Goal: Browse casually: Explore the website without a specific task or goal

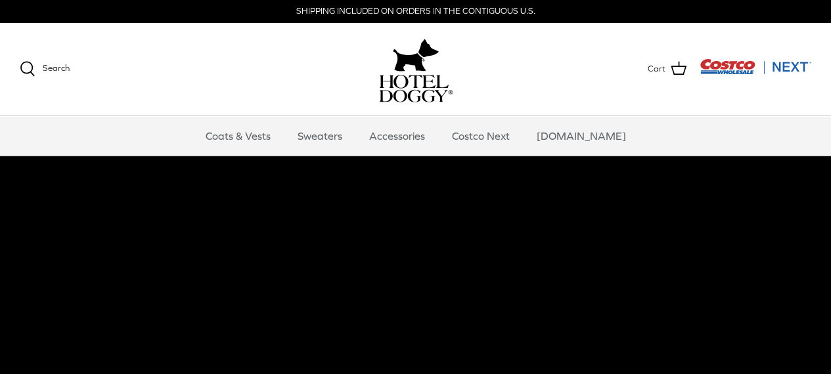
click at [413, 141] on link "Accessories" at bounding box center [396, 135] width 79 height 39
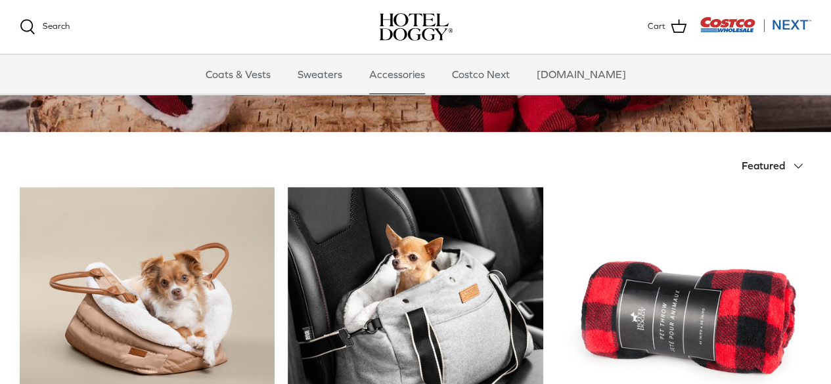
scroll to position [271, 0]
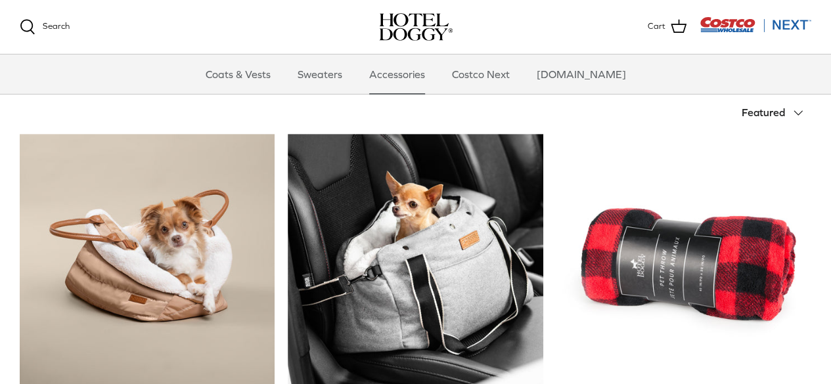
click at [464, 252] on img "Hotel Doggy Deluxe Tote Carrier" at bounding box center [415, 261] width 255 height 255
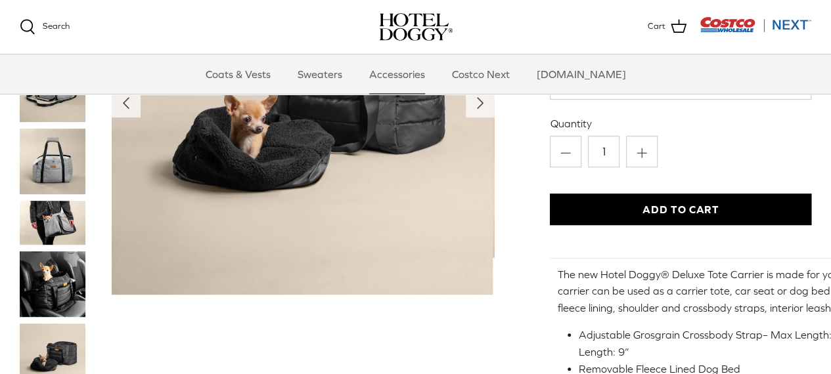
scroll to position [183, 0]
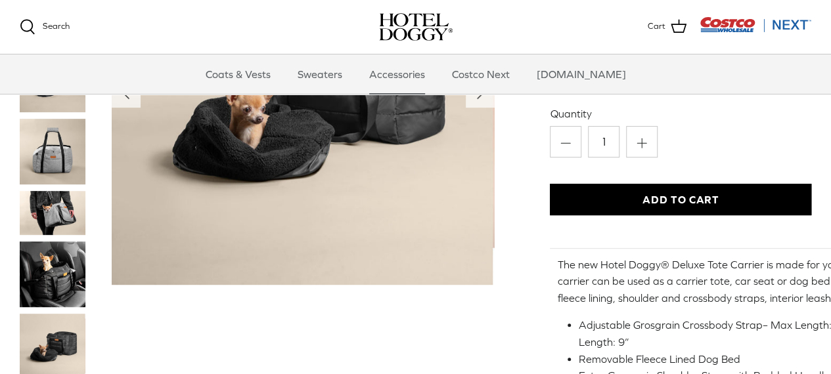
click at [53, 215] on img "Thumbnail Link" at bounding box center [53, 213] width 66 height 44
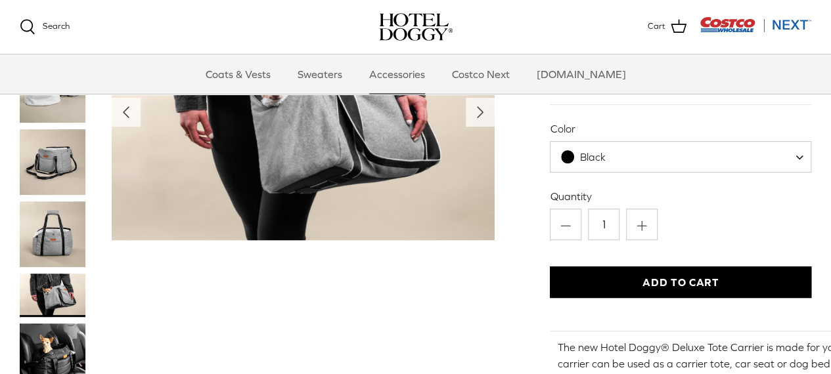
scroll to position [112, 0]
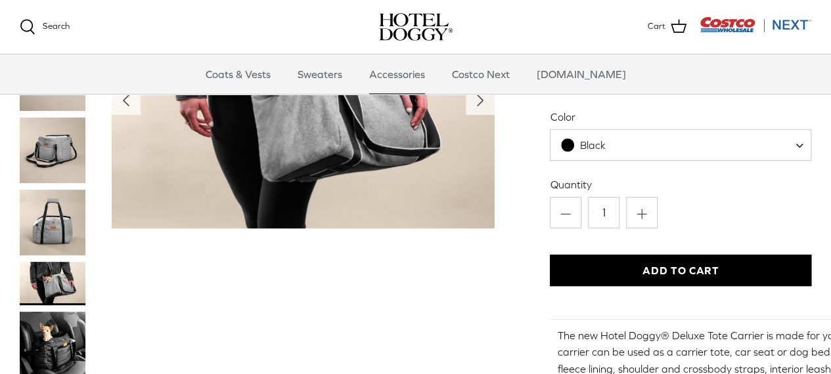
click at [39, 333] on img "Thumbnail Link" at bounding box center [53, 346] width 66 height 66
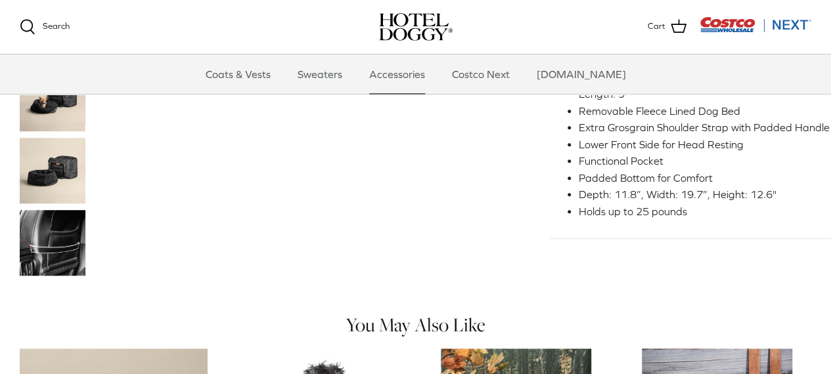
scroll to position [360, 0]
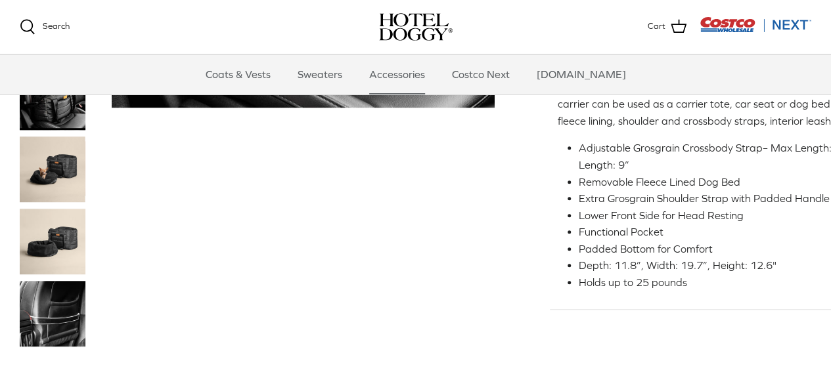
click at [71, 235] on img "Thumbnail Link" at bounding box center [53, 242] width 66 height 66
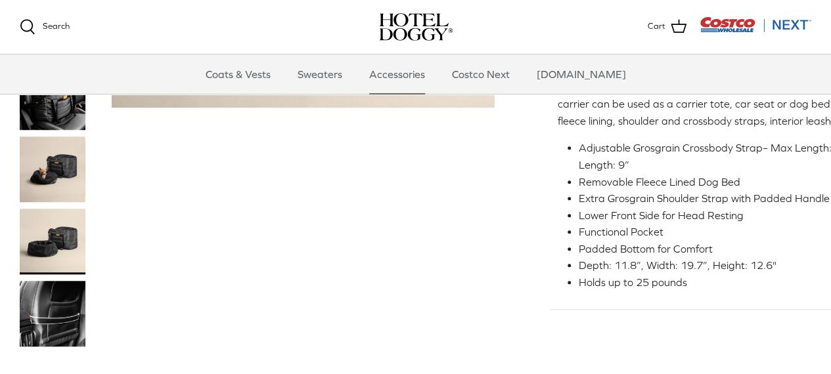
click at [74, 233] on img "Thumbnail Link" at bounding box center [53, 242] width 66 height 66
click at [57, 235] on img "Thumbnail Link" at bounding box center [53, 242] width 66 height 66
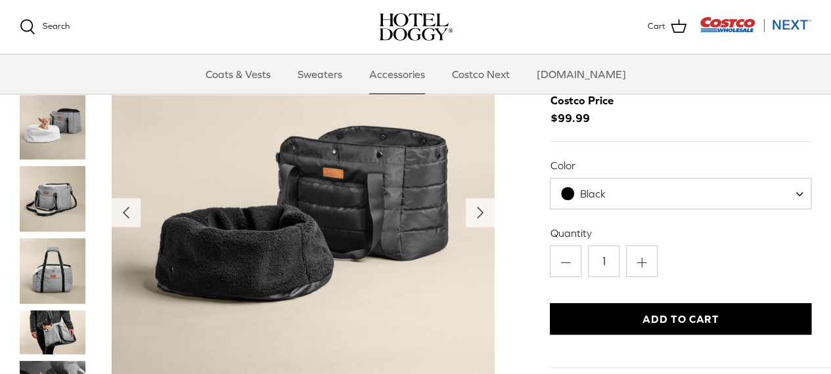
scroll to position [47, 0]
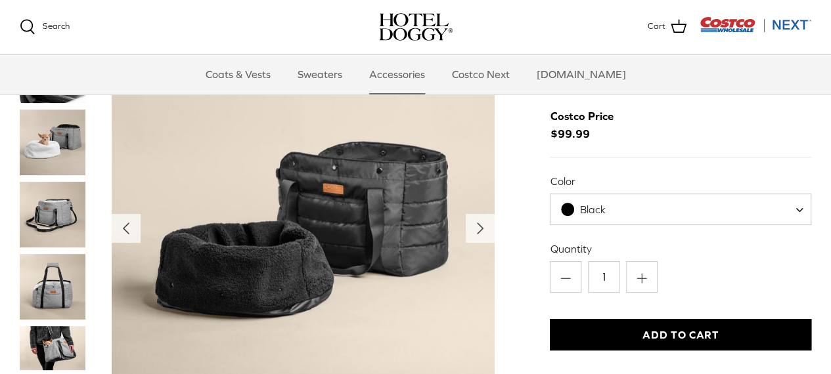
click at [486, 228] on icon "Right" at bounding box center [480, 229] width 21 height 21
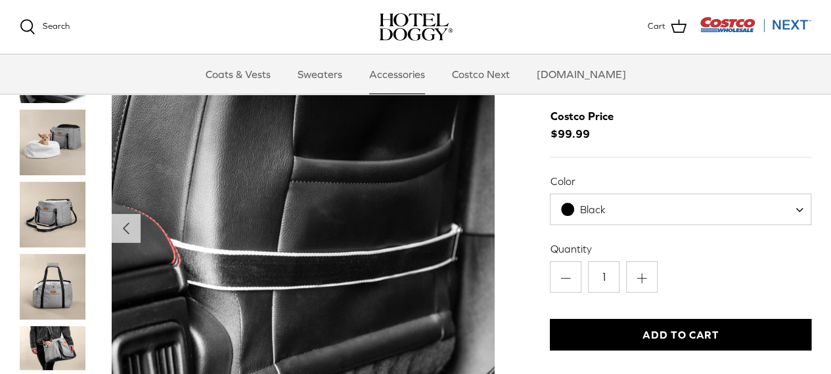
click at [486, 227] on img "Show Gallery" at bounding box center [303, 228] width 383 height 383
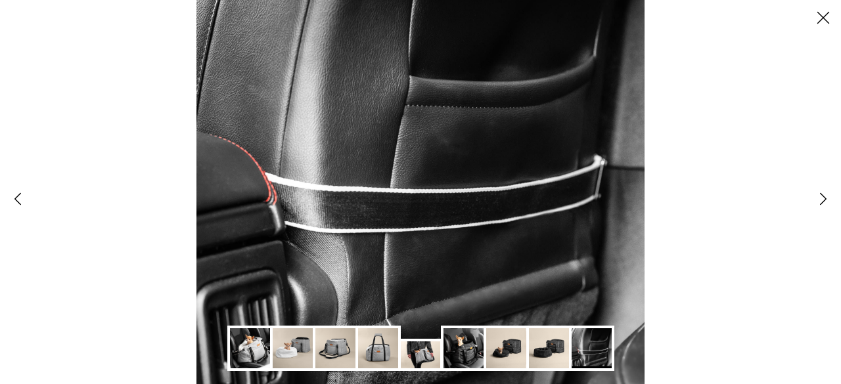
click at [821, 205] on icon "Right" at bounding box center [823, 199] width 22 height 22
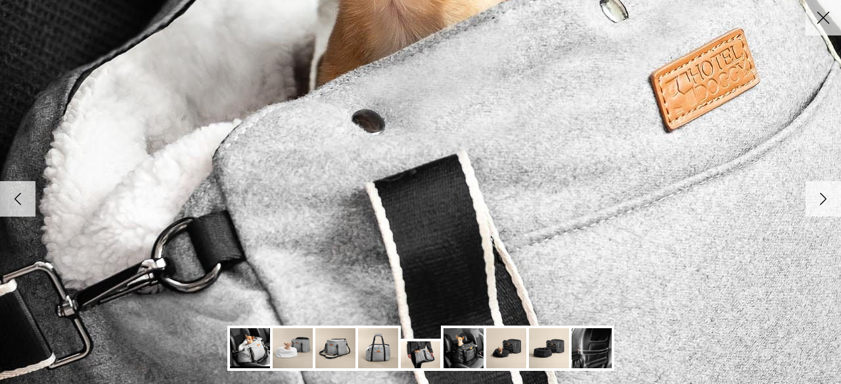
click at [821, 205] on icon "Right" at bounding box center [823, 199] width 22 height 22
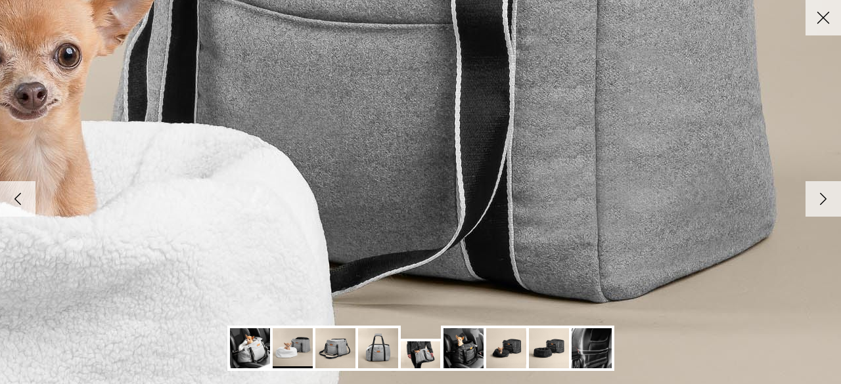
click at [821, 207] on icon "Right" at bounding box center [823, 199] width 22 height 22
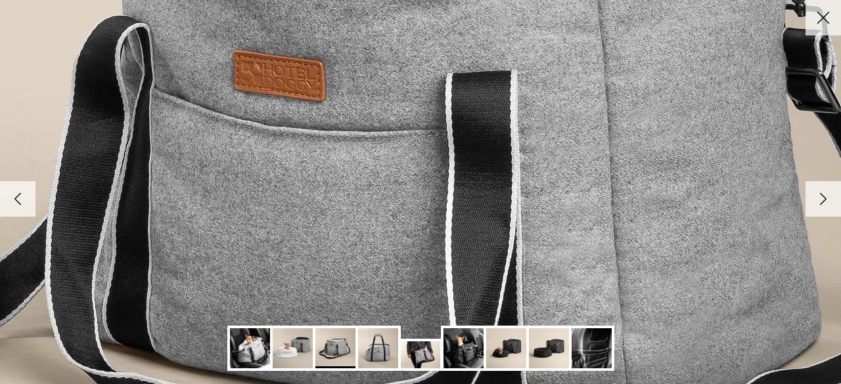
click at [821, 207] on icon "Right" at bounding box center [823, 199] width 22 height 22
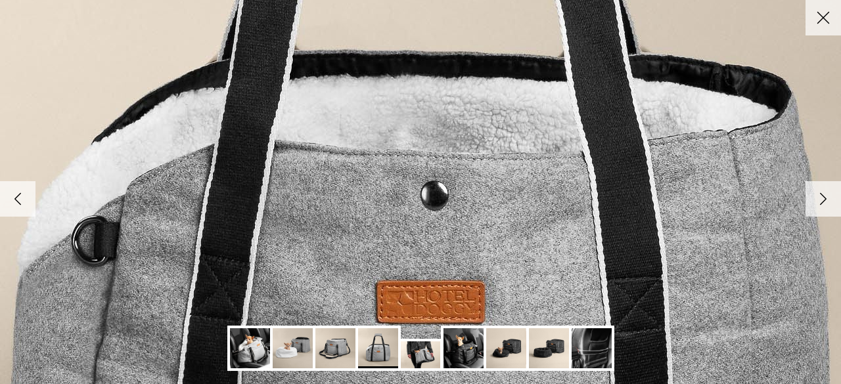
click at [821, 207] on icon "Right" at bounding box center [823, 199] width 22 height 22
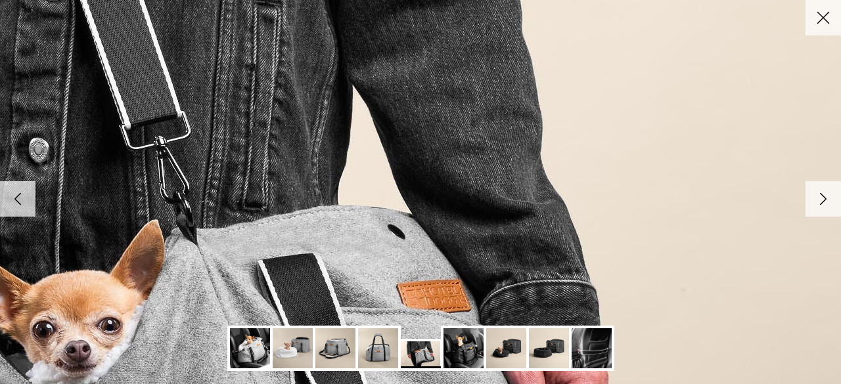
click at [830, 24] on icon "Close" at bounding box center [823, 18] width 22 height 22
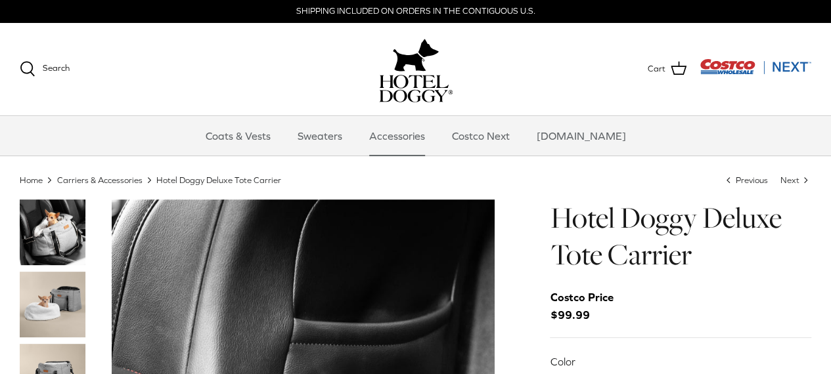
click at [487, 139] on link "Costco Next" at bounding box center [480, 135] width 81 height 39
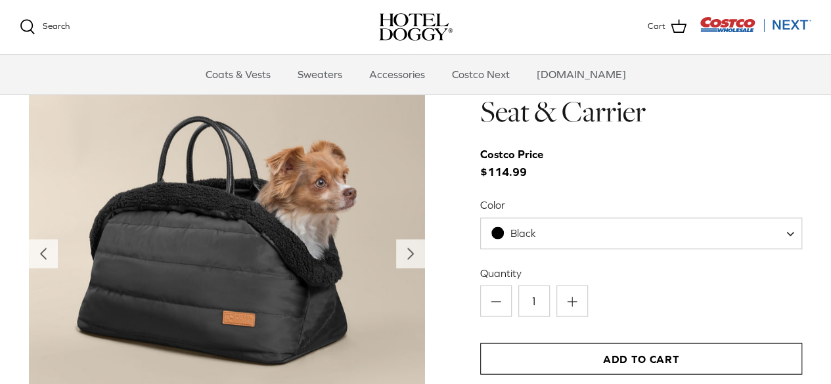
scroll to position [1277, 0]
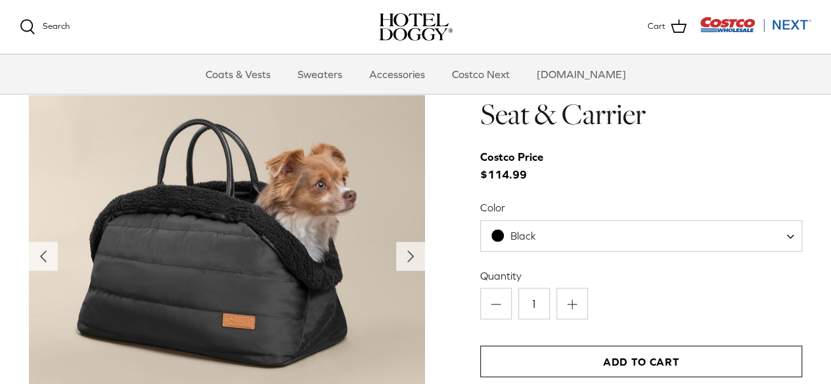
click at [409, 261] on polyline "Next" at bounding box center [410, 257] width 5 height 11
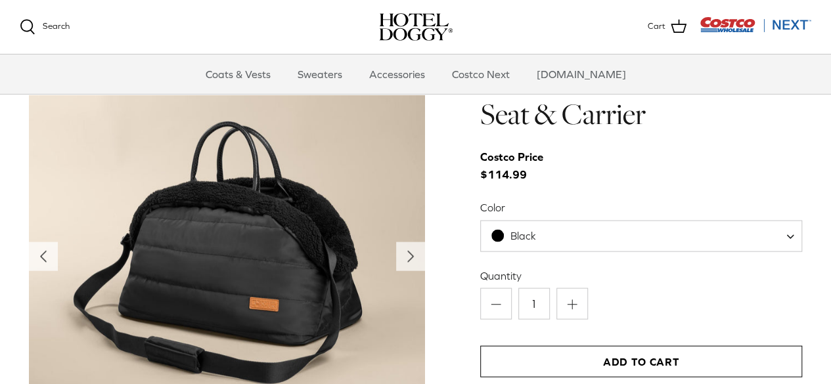
click at [409, 261] on polyline "Next" at bounding box center [410, 257] width 5 height 11
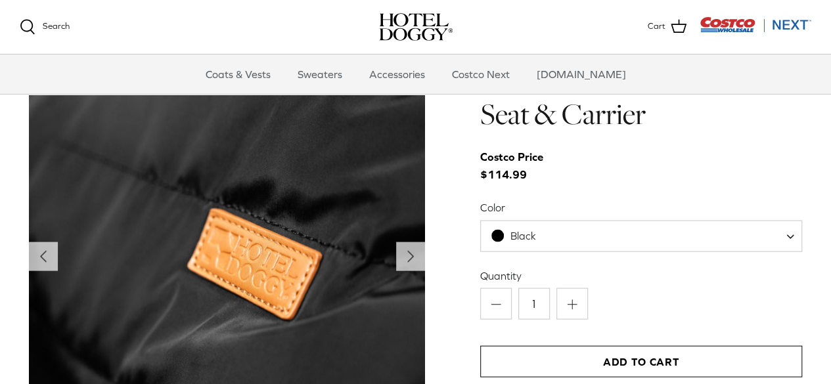
click at [409, 261] on polyline "Next" at bounding box center [410, 257] width 5 height 11
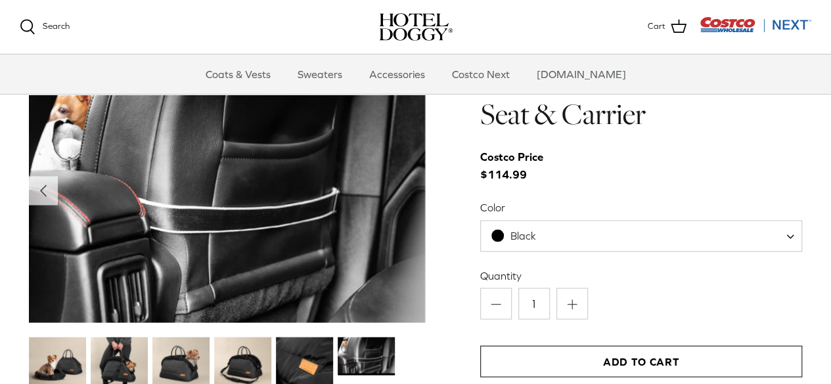
click at [409, 261] on img at bounding box center [227, 191] width 396 height 264
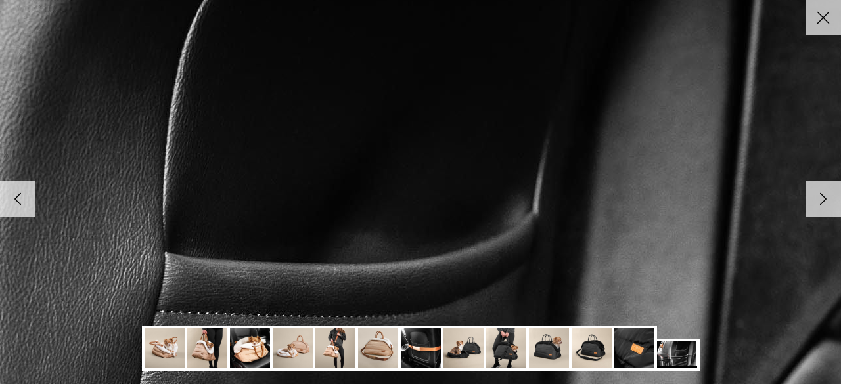
click at [826, 19] on icon "Close" at bounding box center [823, 18] width 22 height 22
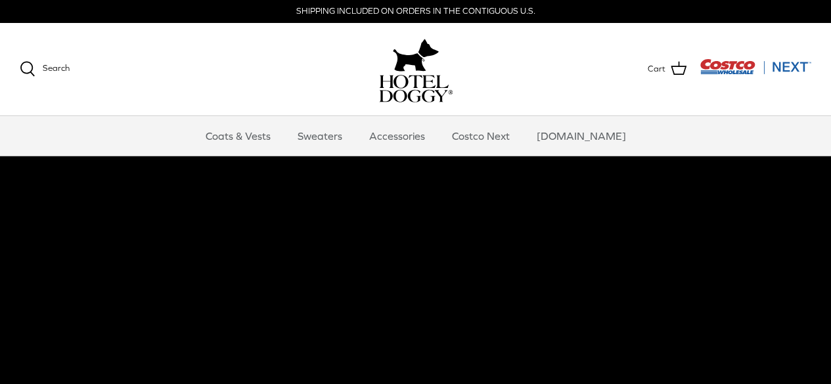
click at [273, 137] on link "Coats & Vests" at bounding box center [238, 135] width 89 height 39
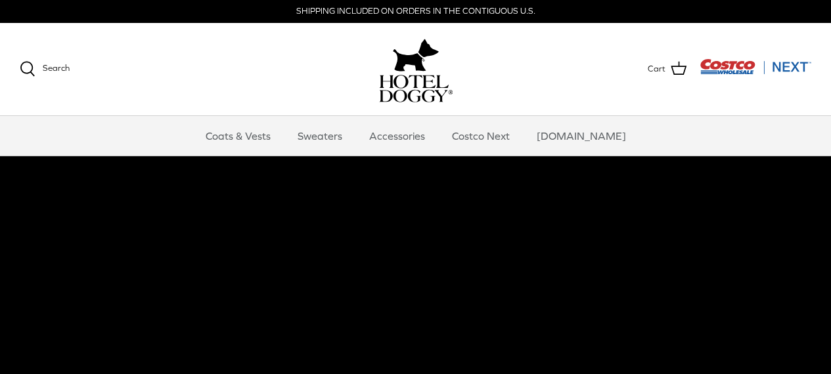
click at [789, 61] on img "Costco Next" at bounding box center [756, 66] width 112 height 16
click at [775, 59] on img "Costco Next" at bounding box center [756, 66] width 112 height 16
click at [785, 63] on img "Costco Next" at bounding box center [756, 66] width 112 height 16
click at [785, 68] on img "Costco Next" at bounding box center [756, 66] width 112 height 16
